Goal: Information Seeking & Learning: Learn about a topic

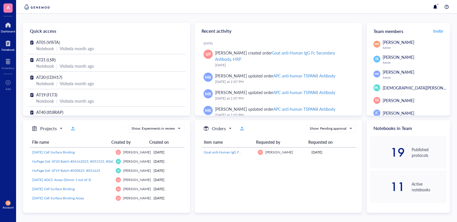
click at [6, 42] on div at bounding box center [7, 43] width 13 height 9
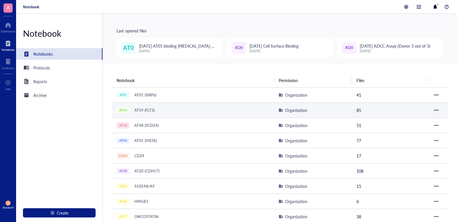
click at [136, 105] on td "AT19 AT19 (FLT3)" at bounding box center [193, 109] width 162 height 15
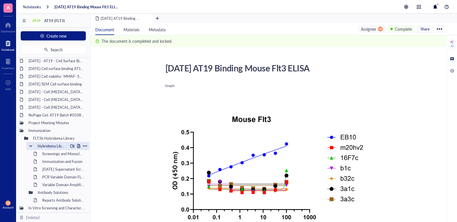
scroll to position [29, 0]
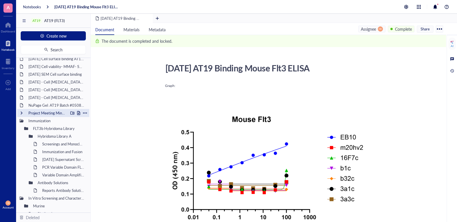
click at [53, 112] on div "Project Meeting Minutes" at bounding box center [47, 113] width 42 height 8
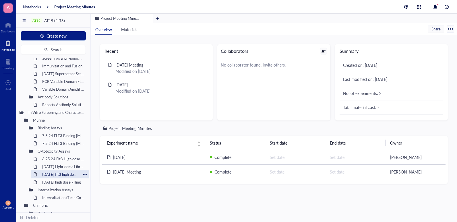
scroll to position [115, 0]
click at [59, 135] on div "7 5 24 FLT3 Binding [MEDICAL_DATA] Plt2 + 3 RH" at bounding box center [60, 135] width 41 height 8
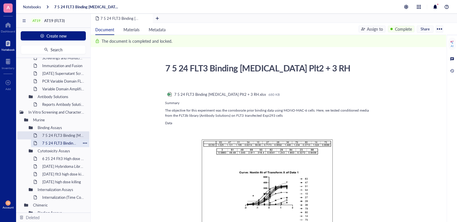
click at [58, 143] on div "7 5 24 FLT3 Binding [MEDICAL_DATA] Plt1 RH" at bounding box center [60, 143] width 41 height 8
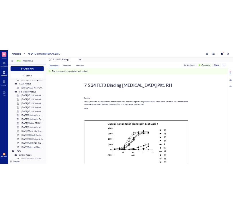
scroll to position [431, 0]
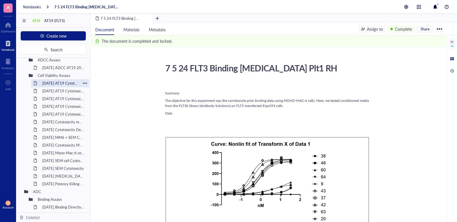
click at [64, 82] on div "[DATE] AT19 Cytotoxicity of MV411 (mAbs: eb10 m20h(v2)) in the presence of anti…" at bounding box center [60, 83] width 41 height 8
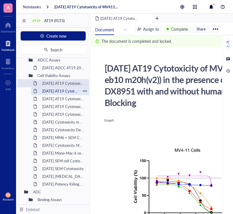
click at [57, 87] on div "[DATE] AT19 Cytotoxicity EB10, m20h(v2), 16F7 MMAE SEM Cells" at bounding box center [60, 91] width 41 height 8
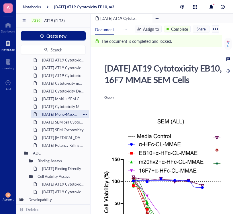
scroll to position [459, 0]
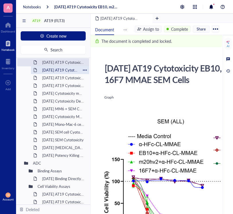
click at [60, 69] on div "[DATE] AT19 Cytotoxicity EB10, m20h(v2), 16F7 DX8951 MonoMac6" at bounding box center [60, 70] width 41 height 8
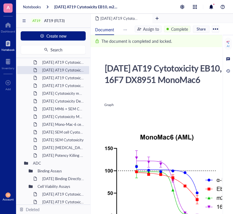
scroll to position [29, 0]
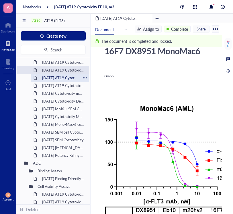
click at [65, 76] on div "[DATE] AT19 Cytotoxicity EB10, m20h(v2), 16F7 MMAE MonoMac6" at bounding box center [60, 78] width 41 height 8
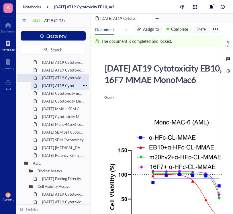
click at [63, 86] on div "[DATE] AT19 Cytotoxicity EB10, m20h(v2), 16F7c DX8951 RS4;11" at bounding box center [60, 86] width 41 height 8
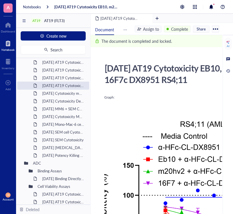
scroll to position [488, 0]
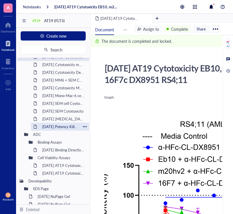
click at [63, 127] on div "[DATE] Potency Killing m20 Humanized Variants" at bounding box center [60, 127] width 41 height 8
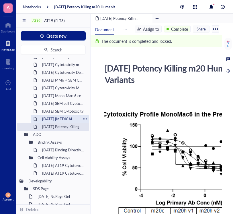
click at [64, 119] on div "[DATE] [MEDICAL_DATA]-6 Potency AT19.20h v2" at bounding box center [60, 119] width 41 height 8
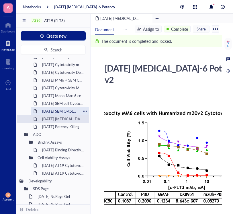
click at [67, 109] on div "[DATE] SEM Cytotoxicity" at bounding box center [60, 111] width 41 height 8
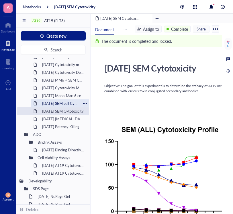
click at [68, 104] on div "[DATE] SEM cell Cyototoxcicity DX8951 m20h" at bounding box center [60, 103] width 41 height 8
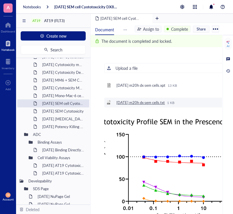
scroll to position [57, 0]
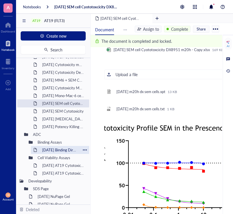
click at [56, 147] on div "[DATE] Binding Directly Conjugated m20" at bounding box center [60, 150] width 41 height 8
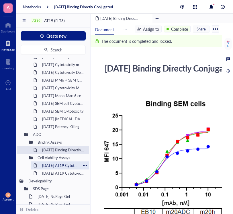
click at [55, 166] on div "[DATE] AT19 Cytotoxicity m20hv2-Deruxtecan and 7F7 mAB on SEM and MV411 Viabili…" at bounding box center [60, 165] width 41 height 8
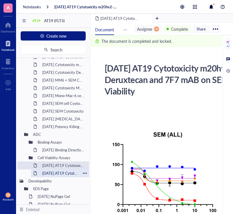
click at [55, 173] on div "[DATE] AT19 Cytotoxicity m20-ADC (Payload A) on MV411 Cells" at bounding box center [60, 173] width 41 height 8
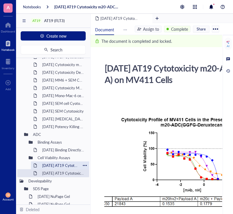
click at [57, 165] on div "[DATE] AT19 Cytotoxicity m20hv2-Deruxtecan and 7F7 mAB on SEM and MV411 Viabili…" at bounding box center [60, 165] width 41 height 8
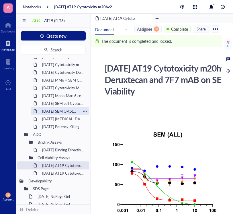
drag, startPoint x: 66, startPoint y: 119, endPoint x: 66, endPoint y: 114, distance: 5.5
click at [66, 119] on div "[DATE] [MEDICAL_DATA]-6 Potency AT19.20h v2" at bounding box center [63, 119] width 47 height 8
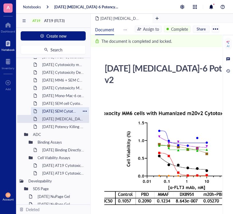
click at [66, 112] on div "[DATE] SEM Cytotoxicity" at bounding box center [60, 111] width 41 height 8
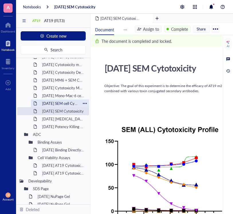
click at [66, 104] on div "[DATE] SEM cell Cyototoxcicity DX8951 m20h" at bounding box center [60, 103] width 41 height 8
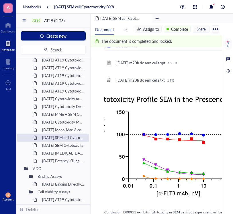
scroll to position [444, 0]
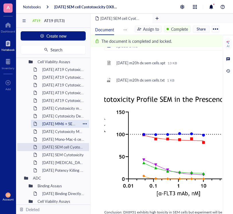
click at [63, 121] on div "[DATE] MM6 + SEM Cell Cytotoxicity DX8951" at bounding box center [60, 124] width 41 height 8
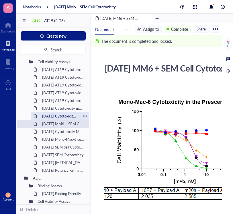
click at [62, 115] on div "[DATE] Cytotoxicity Deruxtecan Conjugated m20 humanized (v2)" at bounding box center [60, 116] width 41 height 8
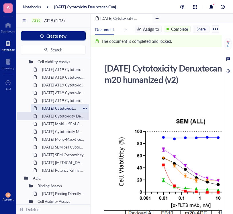
click at [61, 108] on div "[DATE] Cytotoxicity m20adc 3A1" at bounding box center [60, 108] width 41 height 8
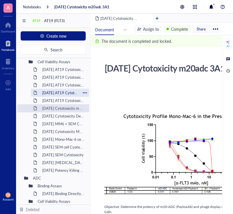
click at [58, 92] on div "[DATE] AT19 Cytotoxicity EB10, m20h(v2), 16F7 MMAE MonoMac6" at bounding box center [60, 93] width 41 height 8
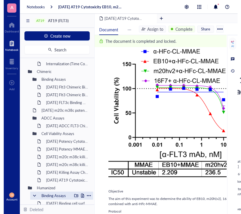
scroll to position [243, 0]
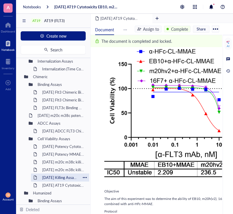
click at [66, 174] on div "[DATE] Killing Assay Chimerics" at bounding box center [60, 177] width 41 height 8
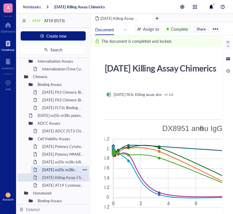
click at [66, 169] on div "[DATE] m20c m38c killing potency assay" at bounding box center [60, 170] width 41 height 8
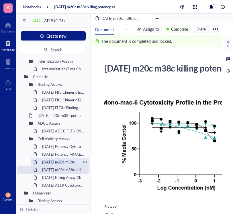
click at [66, 162] on div "[DATE] m20c m38c killing potency assay" at bounding box center [60, 162] width 41 height 8
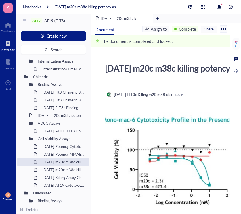
click at [154, 106] on div "﻿" at bounding box center [192, 102] width 177 height 5
click at [67, 168] on div "[DATE] m20c m38c killing potency assay" at bounding box center [60, 170] width 41 height 8
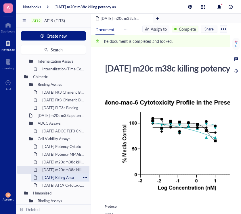
click at [65, 176] on div "[DATE] Killing Assay Chimerics" at bounding box center [60, 177] width 41 height 8
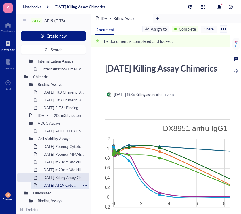
click at [63, 186] on div "[DATE] AT19 Cytotoxicity of phage derived clone 3A3 and be cell clones b1 and b…" at bounding box center [60, 185] width 41 height 8
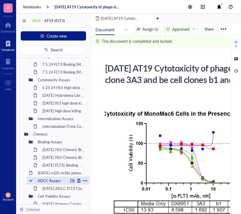
scroll to position [215, 0]
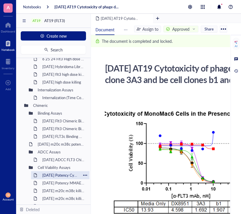
click at [55, 174] on div "[DATE] Potency Cytotoxicity m84 m38 DX8951" at bounding box center [60, 175] width 41 height 8
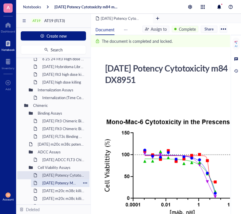
click at [64, 180] on div "[DATE] Potency MMAE b1c b32c" at bounding box center [60, 183] width 41 height 8
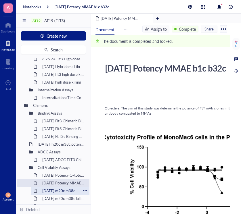
click at [64, 189] on div "[DATE] m20c m38c killing potency assay" at bounding box center [60, 191] width 41 height 8
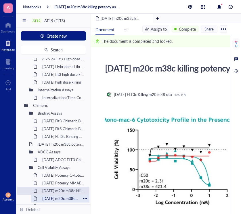
click at [63, 196] on div "[DATE] m20c m38c killing potency assay" at bounding box center [60, 198] width 41 height 8
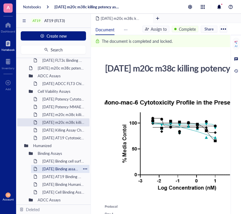
scroll to position [301, 0]
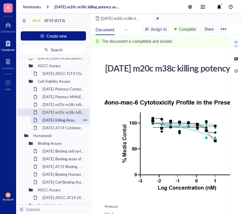
click at [61, 118] on div "[DATE] Killing Assay Chimerics" at bounding box center [60, 120] width 41 height 8
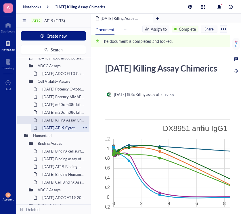
click at [60, 126] on div "[DATE] AT19 Cytotoxicity of phage derived clone 3A3 and be cell clones b1 and b…" at bounding box center [60, 128] width 41 height 8
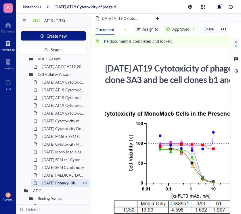
scroll to position [444, 0]
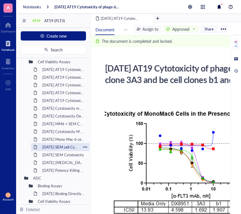
click at [70, 148] on div "[DATE] SEM cell Cyototoxcicity DX8951 m20h" at bounding box center [60, 147] width 41 height 8
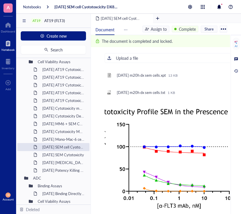
scroll to position [86, 0]
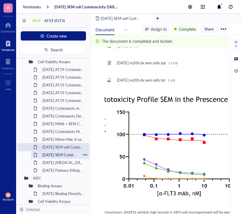
click at [67, 154] on div "[DATE] SEM Cytotoxicity" at bounding box center [60, 155] width 41 height 8
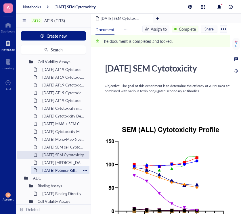
click at [65, 168] on div "[DATE] Potency Killing m20 Humanized Variants" at bounding box center [60, 170] width 41 height 8
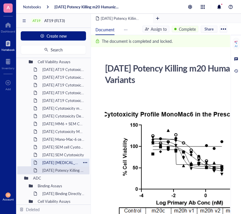
click at [65, 162] on div "[DATE] [MEDICAL_DATA]-6 Potency AT19.20h v2" at bounding box center [60, 162] width 41 height 8
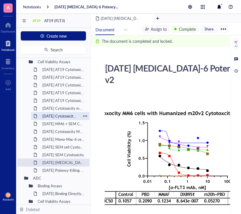
click at [65, 115] on div "[DATE] Cytotoxicity Deruxtecan Conjugated m20 humanized (v2)" at bounding box center [60, 116] width 41 height 8
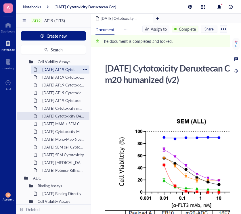
click at [57, 71] on div "[DATE] AT19 Cytotoxicity of MV411 (mAbs: eb10 m20h(v2)) in the presence of anti…" at bounding box center [60, 69] width 41 height 8
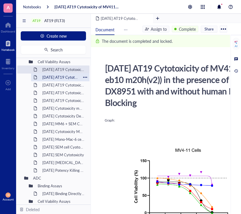
click at [59, 76] on div "[DATE] AT19 Cytotoxicity EB10, m20h(v2), 16F7 MMAE SEM Cells" at bounding box center [60, 77] width 41 height 8
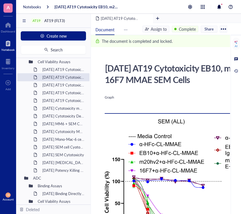
scroll to position [29, 0]
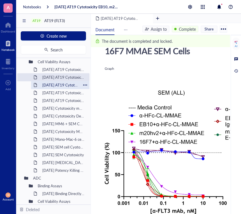
click at [65, 85] on div "[DATE] AT19 Cytotoxicity EB10, m20h(v2), 16F7 DX8951 MonoMac6" at bounding box center [60, 85] width 41 height 8
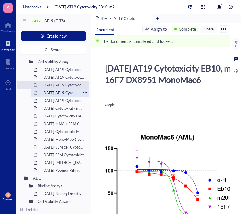
click at [64, 93] on div "[DATE] AT19 Cytotoxicity EB10, m20h(v2), 16F7 MMAE MonoMac6" at bounding box center [60, 93] width 41 height 8
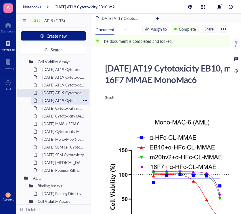
click at [63, 100] on div "[DATE] AT19 Cytotoxicity EB10, m20h(v2), 16F7c DX8951 RS4;11" at bounding box center [60, 100] width 41 height 8
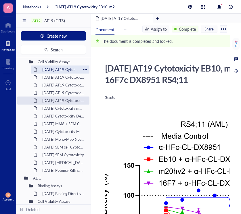
click at [63, 71] on div "[DATE] AT19 Cytotoxicity of MV411 (mAbs: eb10 m20h(v2)) in the presence of anti…" at bounding box center [60, 69] width 41 height 8
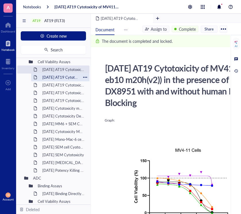
click at [63, 76] on div "[DATE] AT19 Cytotoxicity EB10, m20h(v2), 16F7 MMAE SEM Cells" at bounding box center [60, 77] width 41 height 8
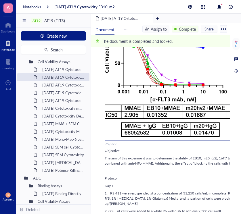
scroll to position [144, 0]
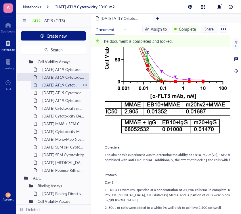
click at [61, 86] on div "[DATE] AT19 Cytotoxicity EB10, m20h(v2), 16F7 DX8951 MonoMac6" at bounding box center [60, 85] width 41 height 8
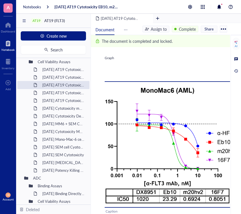
scroll to position [57, 0]
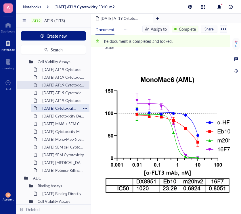
click at [55, 107] on div "[DATE] Cytotoxicity m20adc 3A1" at bounding box center [60, 108] width 41 height 8
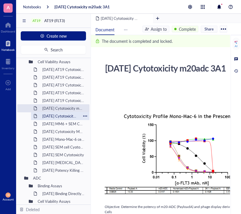
click at [56, 114] on div "[DATE] Cytotoxicity Deruxtecan Conjugated m20 humanized (v2)" at bounding box center [60, 116] width 41 height 8
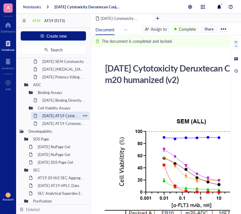
scroll to position [559, 0]
